Goal: Information Seeking & Learning: Learn about a topic

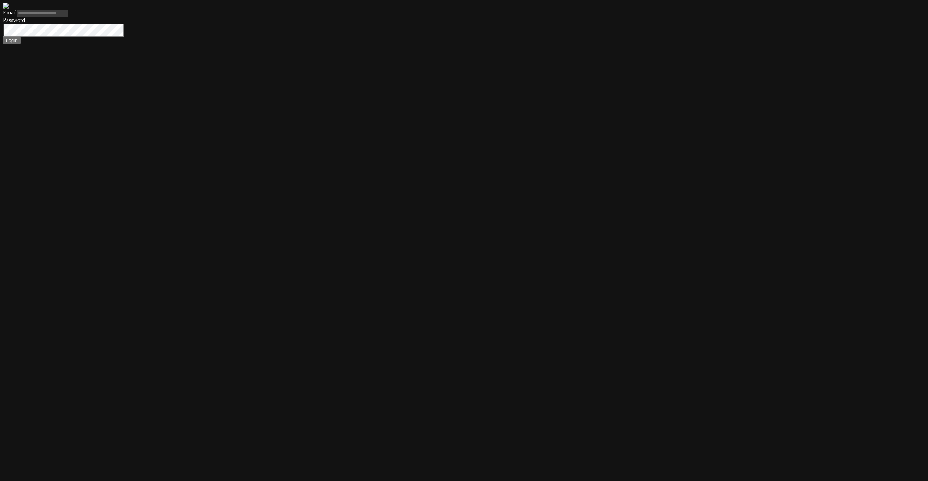
type input "**********"
click at [3, 37] on button "Login" at bounding box center [12, 41] width 18 height 8
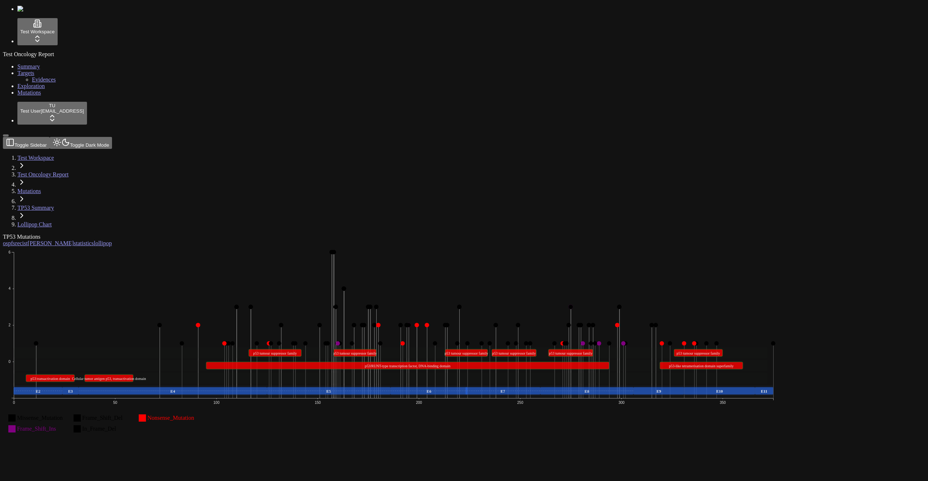
click at [211, 247] on icon "Missense_Mutation Frame_Shift_Del Nonsense_Mutation Frame_Shift_Ins In_Frame_De…" at bounding box center [394, 345] width 782 height 197
